Goal: Check status: Check status

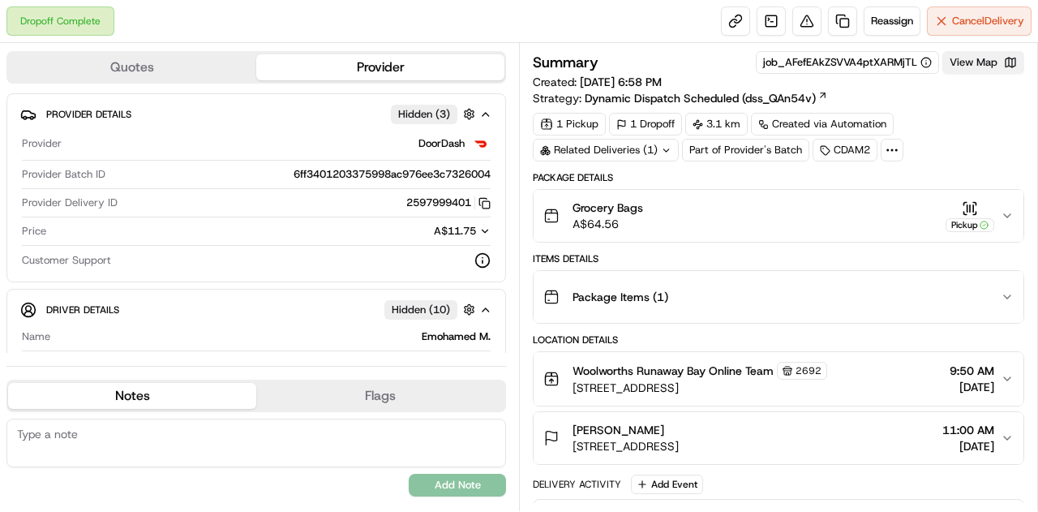
click at [990, 62] on button "View Map" at bounding box center [984, 62] width 82 height 23
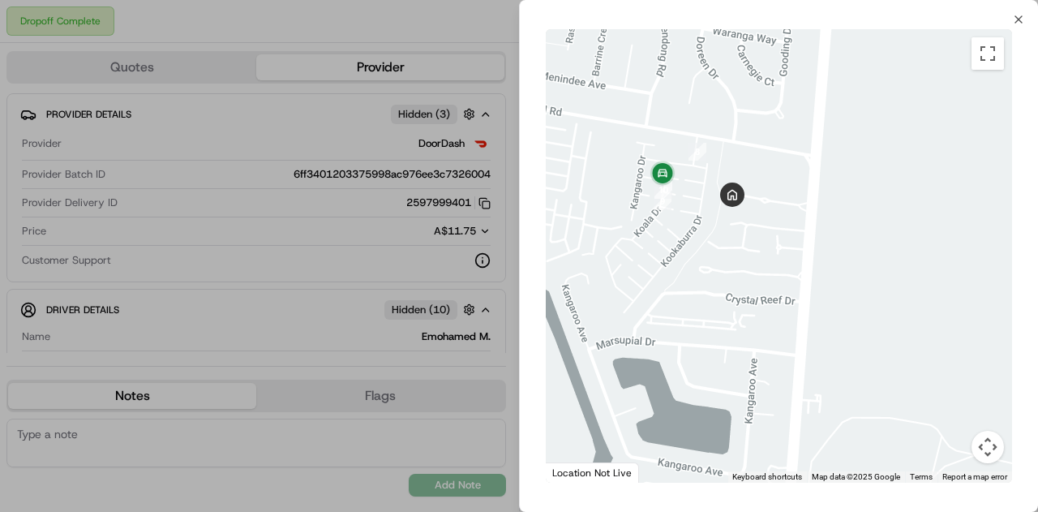
drag, startPoint x: 631, startPoint y: 142, endPoint x: 694, endPoint y: 233, distance: 110.7
click at [720, 257] on div at bounding box center [779, 255] width 466 height 453
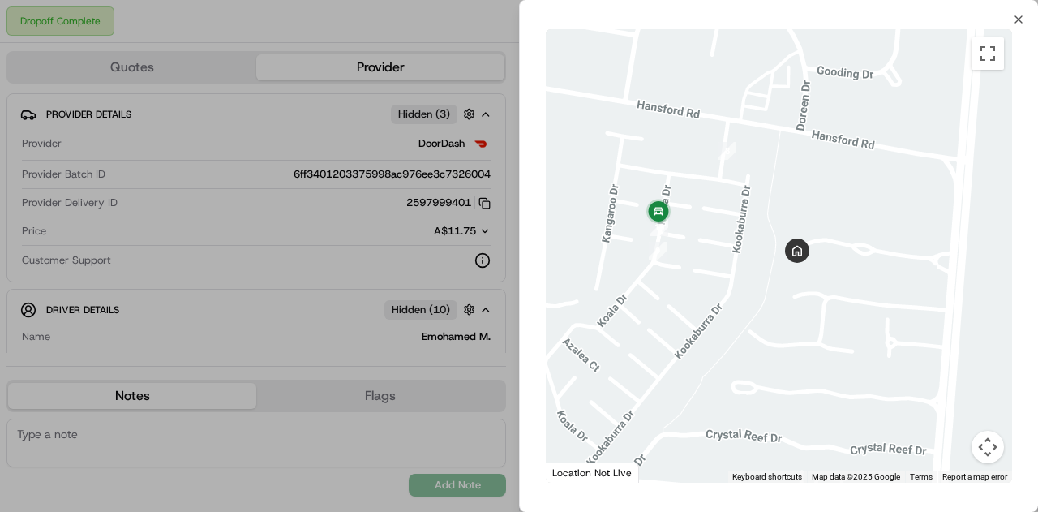
drag, startPoint x: 712, startPoint y: 257, endPoint x: 712, endPoint y: 293, distance: 35.7
click at [712, 293] on div at bounding box center [779, 255] width 466 height 453
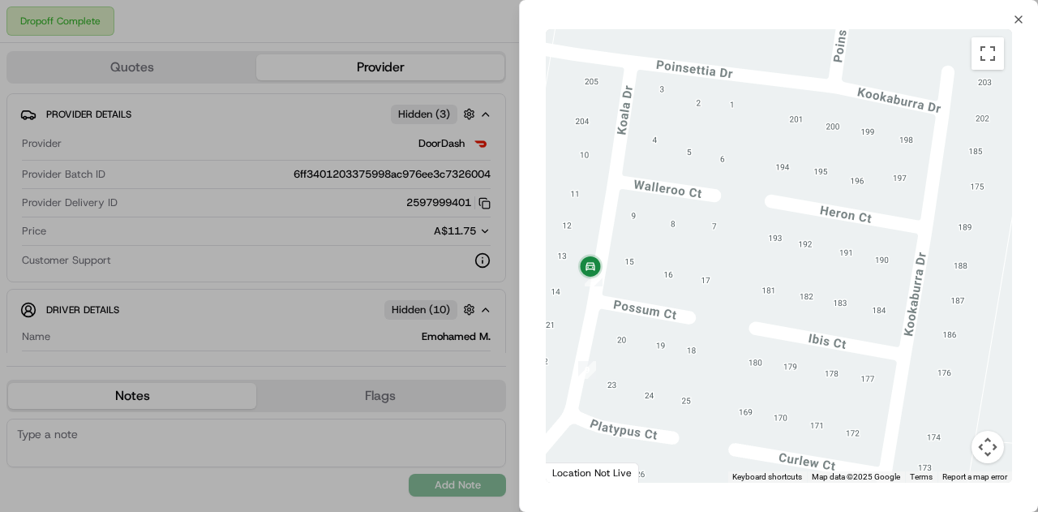
drag, startPoint x: 702, startPoint y: 257, endPoint x: 784, endPoint y: 309, distance: 96.3
click at [784, 309] on div at bounding box center [779, 255] width 466 height 453
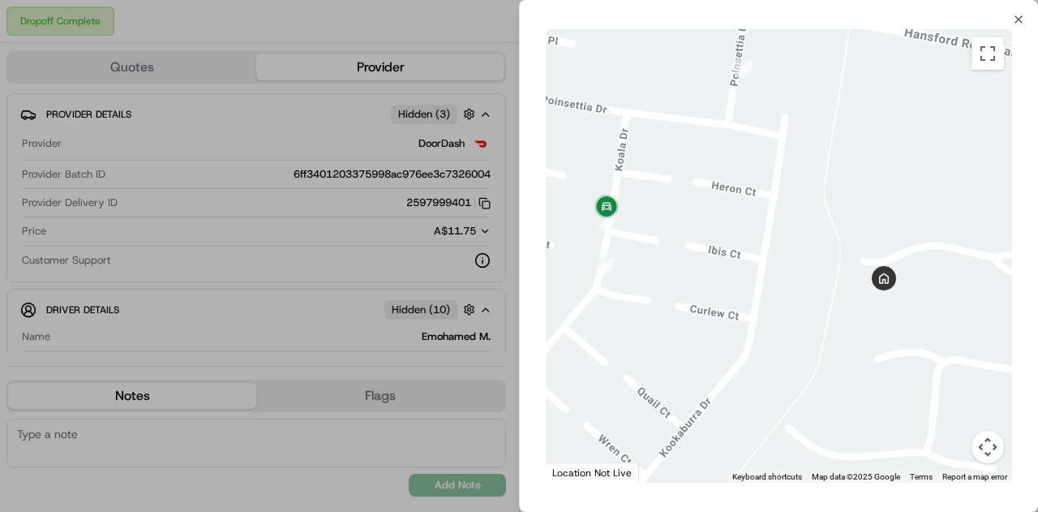
drag, startPoint x: 834, startPoint y: 320, endPoint x: 748, endPoint y: 242, distance: 116.5
click at [748, 242] on div at bounding box center [779, 255] width 466 height 453
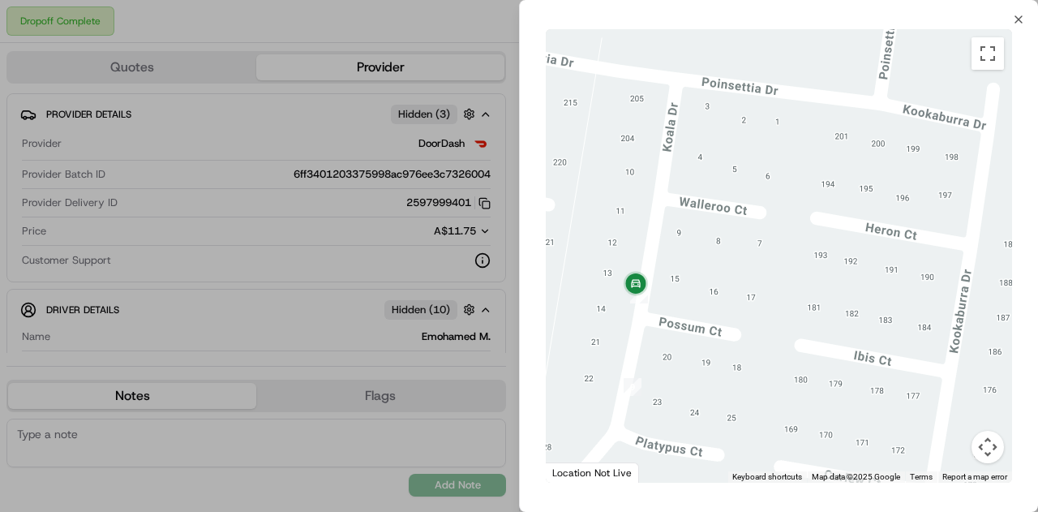
drag, startPoint x: 606, startPoint y: 213, endPoint x: 709, endPoint y: 221, distance: 103.3
click at [709, 221] on div at bounding box center [779, 255] width 466 height 453
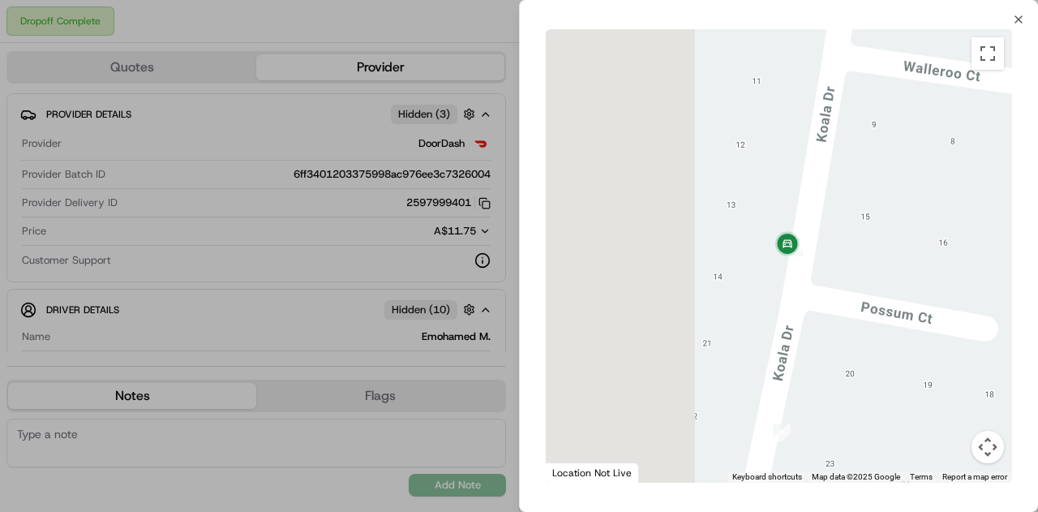
drag, startPoint x: 649, startPoint y: 254, endPoint x: 847, endPoint y: 148, distance: 224.3
click at [847, 148] on div at bounding box center [779, 255] width 466 height 453
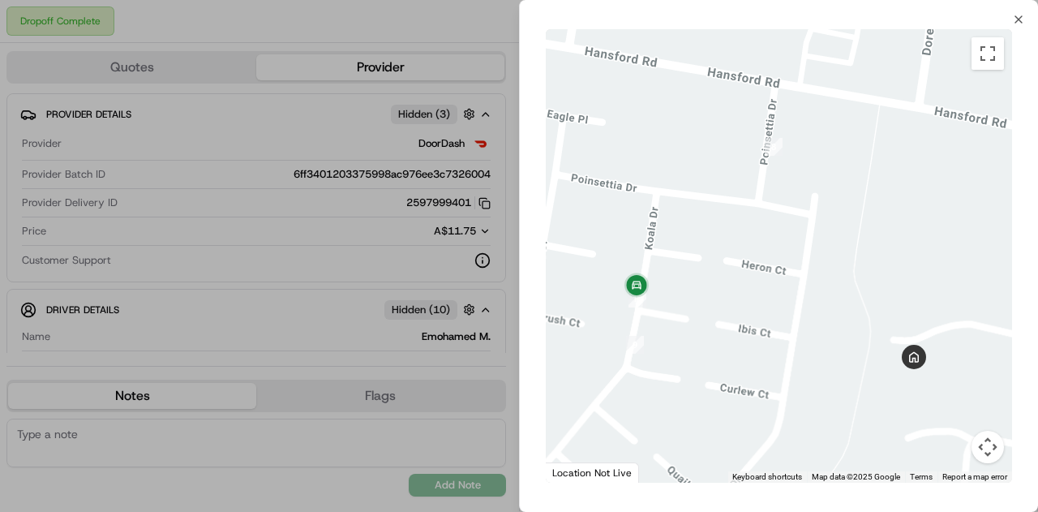
drag, startPoint x: 825, startPoint y: 230, endPoint x: 683, endPoint y: 296, distance: 156.8
click at [685, 298] on div at bounding box center [779, 255] width 466 height 453
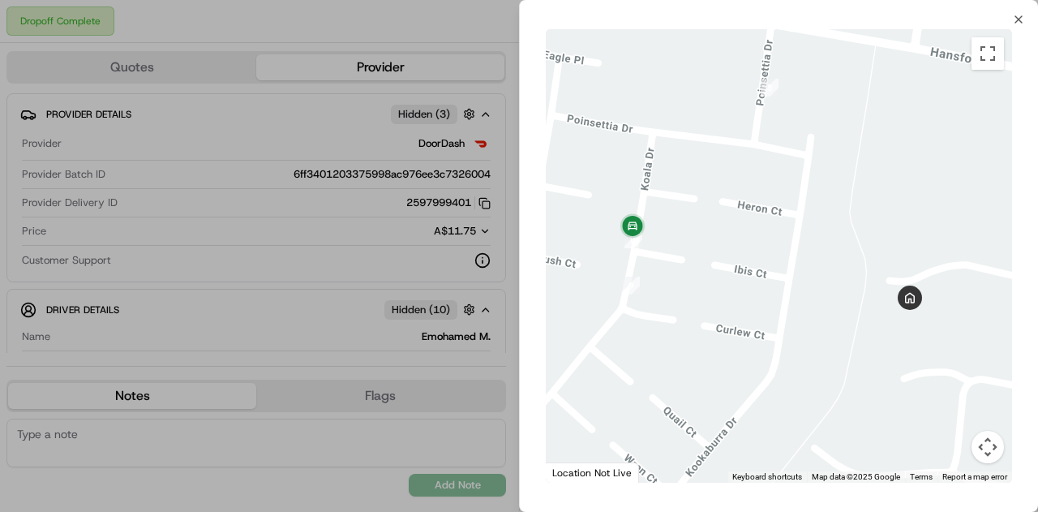
drag, startPoint x: 749, startPoint y: 233, endPoint x: 811, endPoint y: 148, distance: 104.5
click at [811, 148] on div at bounding box center [779, 255] width 466 height 453
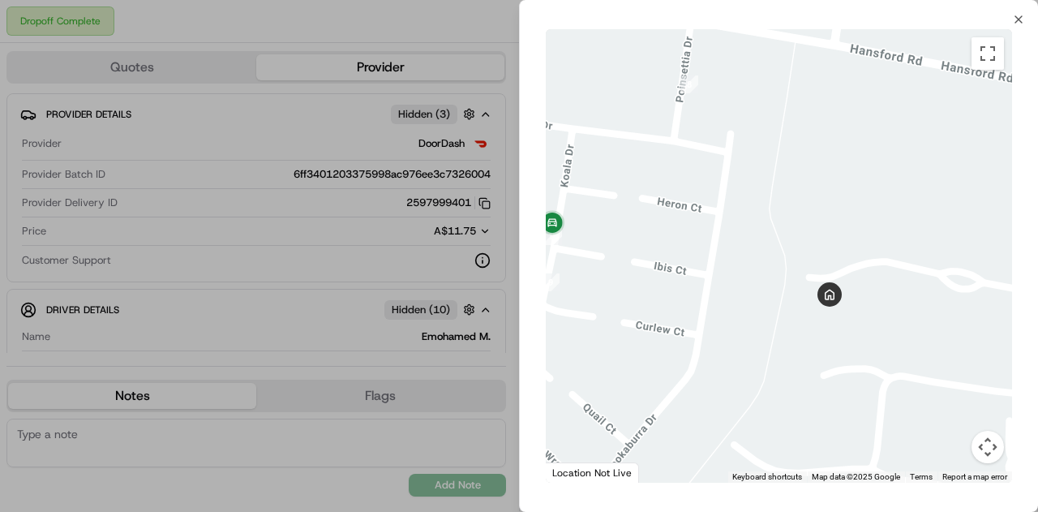
drag, startPoint x: 863, startPoint y: 191, endPoint x: 805, endPoint y: 187, distance: 58.5
click at [784, 187] on div at bounding box center [779, 255] width 466 height 453
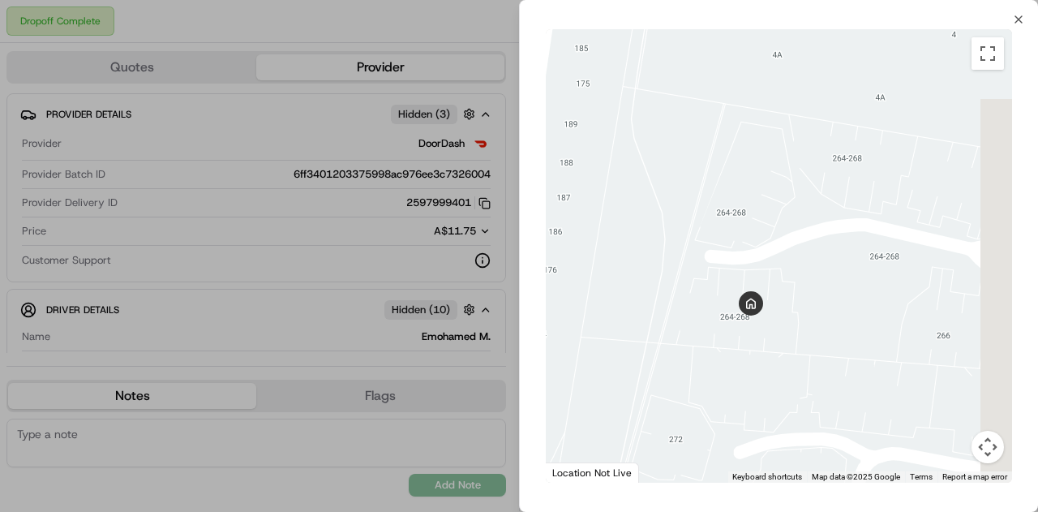
drag, startPoint x: 855, startPoint y: 267, endPoint x: 758, endPoint y: 234, distance: 101.8
click at [758, 234] on div at bounding box center [779, 255] width 466 height 453
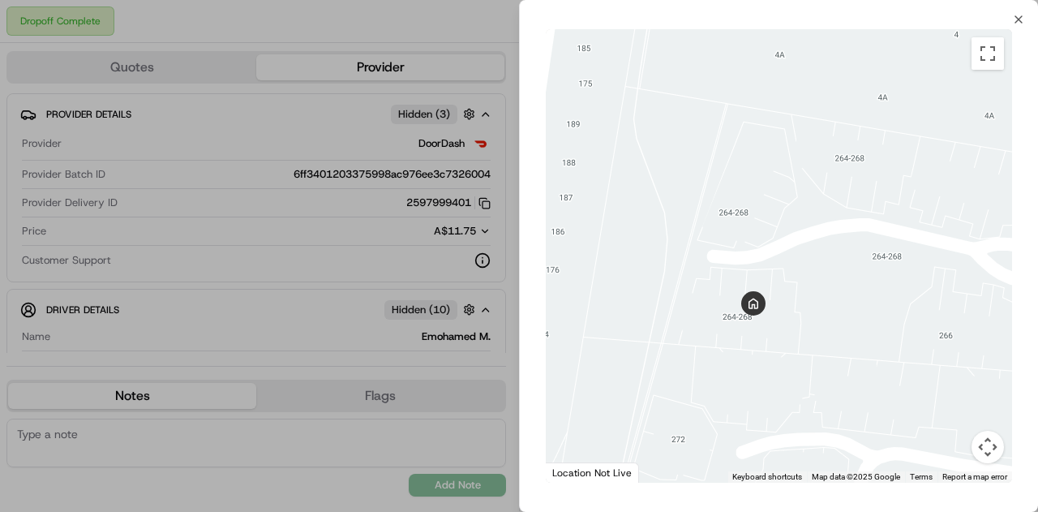
click at [379, 236] on div at bounding box center [519, 256] width 1038 height 512
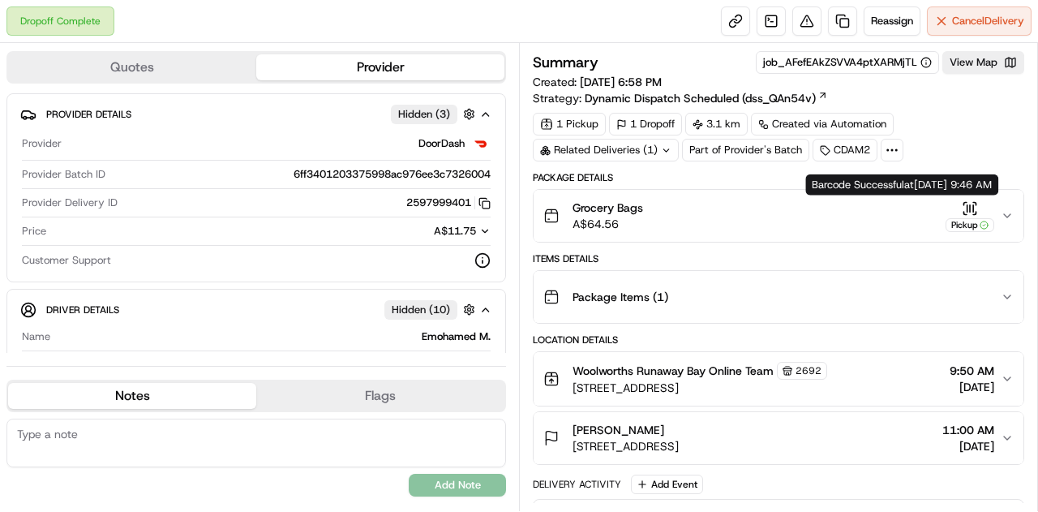
click at [1011, 209] on icon "button" at bounding box center [1007, 215] width 13 height 13
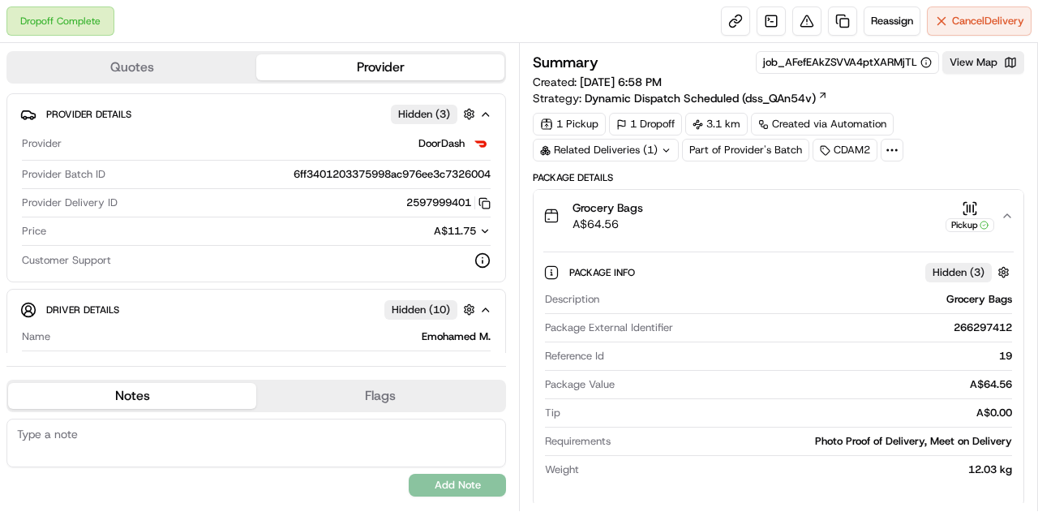
click at [1011, 209] on icon "button" at bounding box center [1007, 215] width 13 height 13
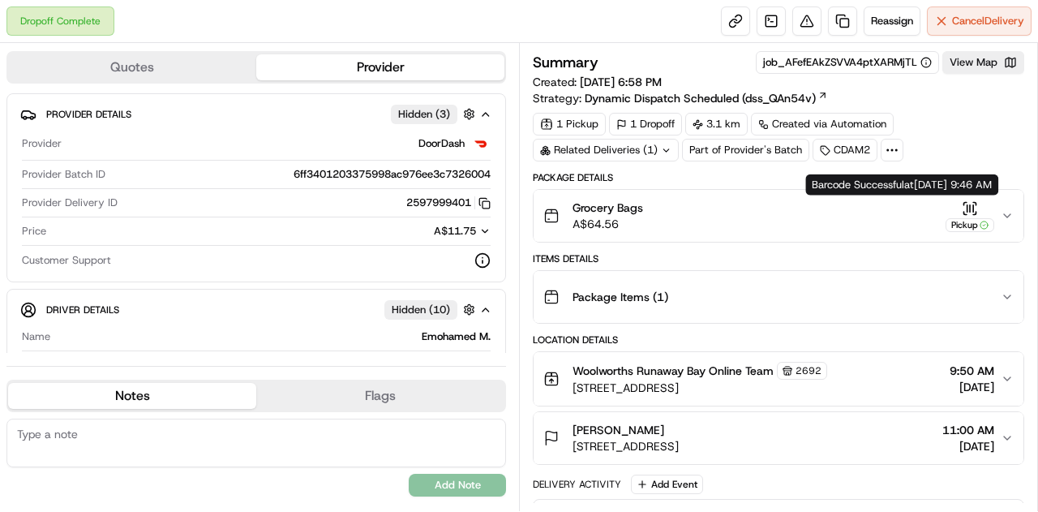
click at [977, 204] on icon "button" at bounding box center [970, 208] width 16 height 16
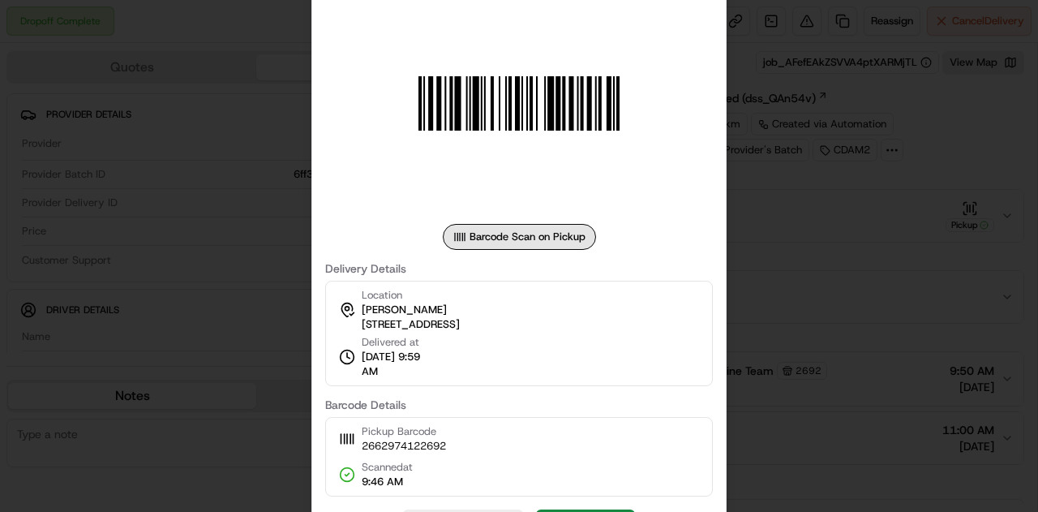
click at [835, 148] on div at bounding box center [519, 256] width 1038 height 512
